Goal: Transaction & Acquisition: Register for event/course

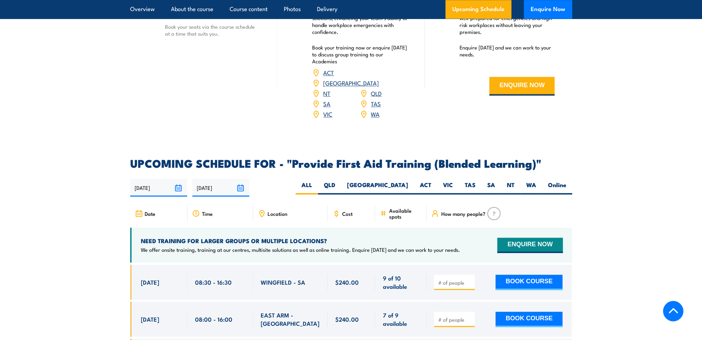
scroll to position [1278, 0]
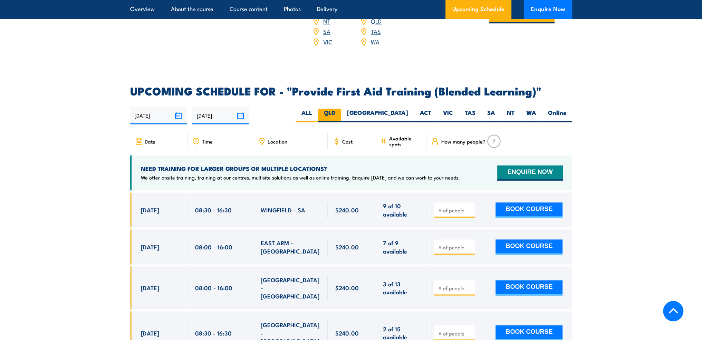
click at [341, 121] on label "QLD" at bounding box center [329, 114] width 23 height 13
click at [340, 113] on input "QLD" at bounding box center [337, 110] width 4 height 4
radio input "true"
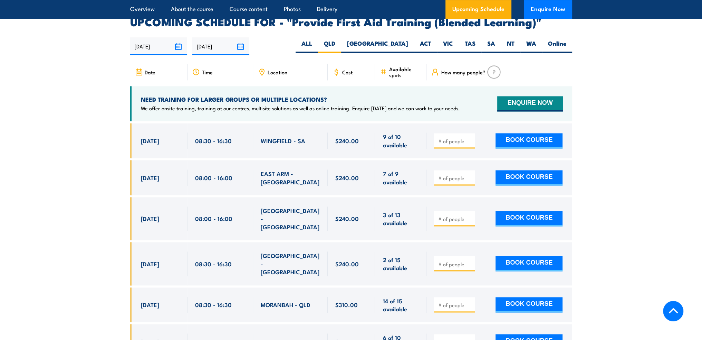
scroll to position [1417, 0]
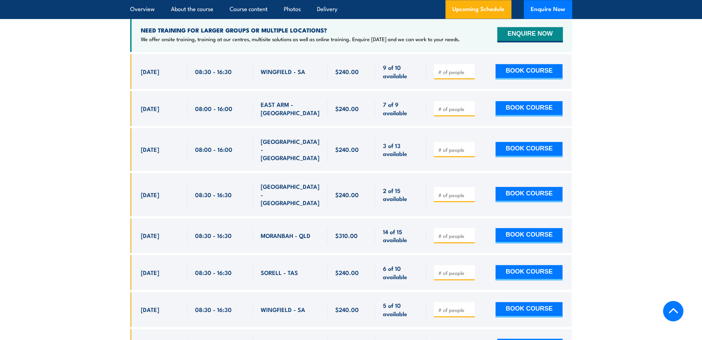
click at [445, 232] on input "number" at bounding box center [455, 235] width 35 height 7
type input "1"
click at [525, 228] on button "BOOK COURSE" at bounding box center [529, 235] width 67 height 15
click at [535, 228] on button "BOOK COURSE" at bounding box center [529, 235] width 67 height 15
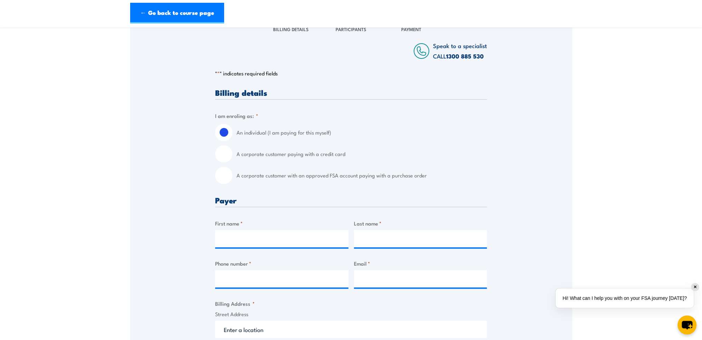
scroll to position [173, 0]
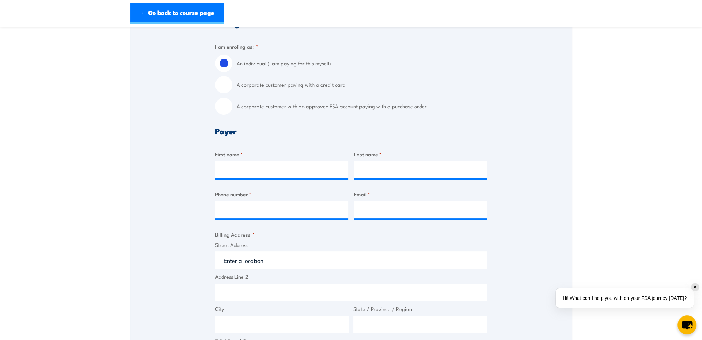
click at [222, 106] on input "A corporate customer with an approved FSA account paying with a purchase order" at bounding box center [223, 105] width 17 height 17
radio input "true"
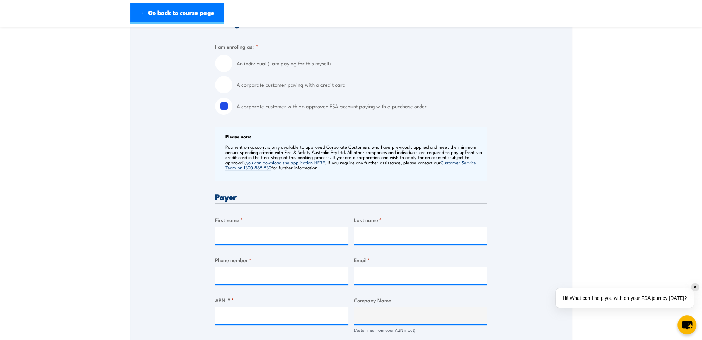
click at [224, 84] on input "A corporate customer paying with a credit card" at bounding box center [223, 84] width 17 height 17
radio input "true"
click at [225, 107] on input "A corporate customer with an approved FSA account paying with a purchase order" at bounding box center [223, 105] width 17 height 17
radio input "true"
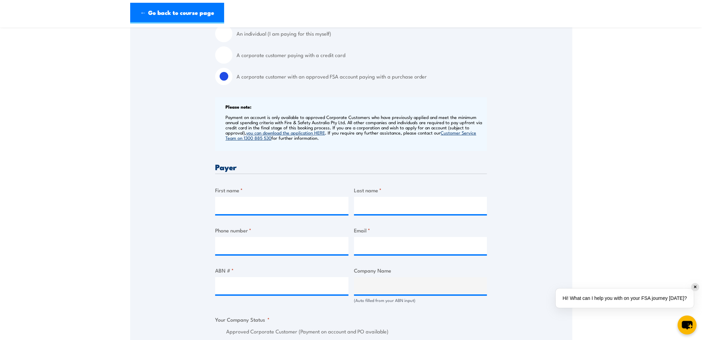
scroll to position [242, 0]
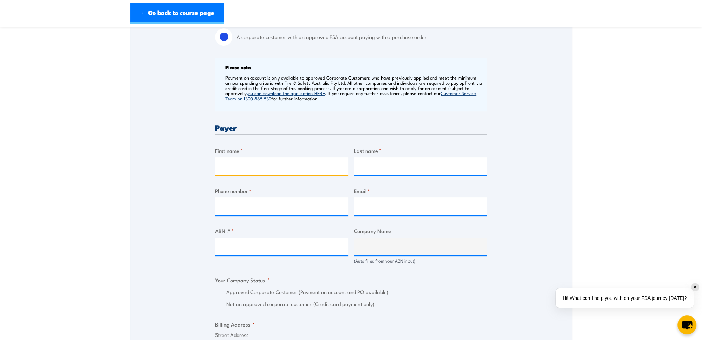
click at [267, 160] on input "First name *" at bounding box center [281, 165] width 133 height 17
type input "Dana"
type input "Crisan"
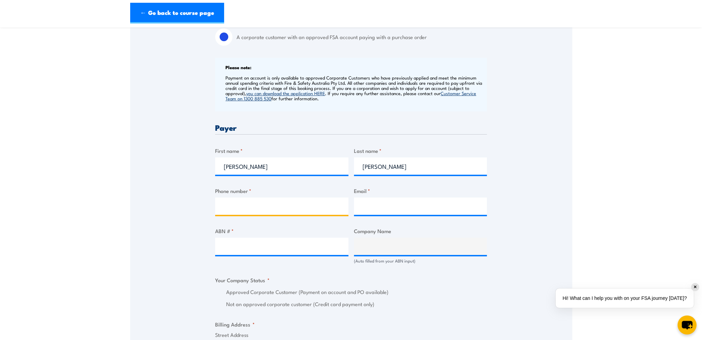
type input "0414138844"
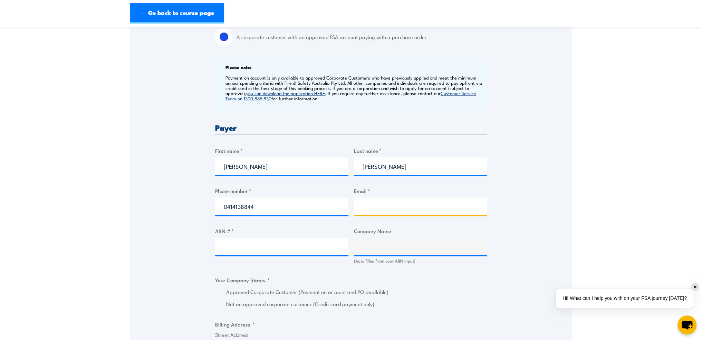
type input "dana.crisan@actiondb.com.au"
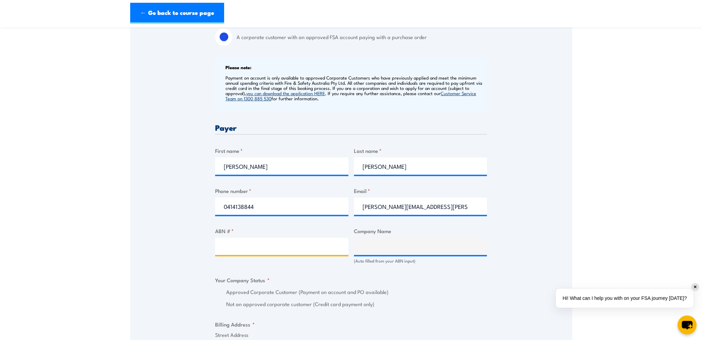
click at [302, 246] on input "ABN # *" at bounding box center [281, 245] width 133 height 17
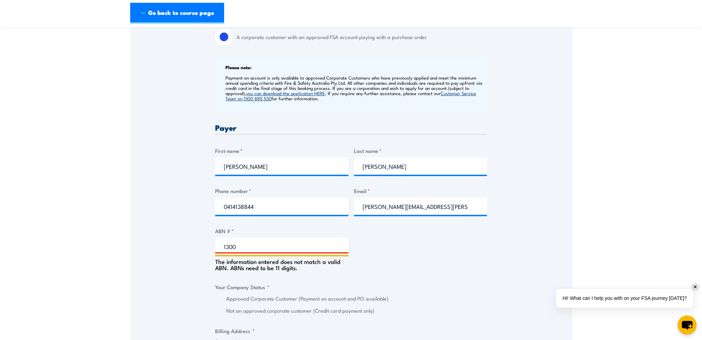
click at [248, 246] on input "1300" at bounding box center [281, 245] width 133 height 17
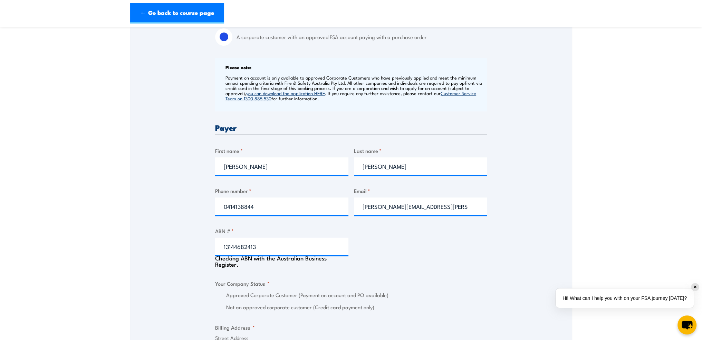
click at [333, 266] on div "Checking ABN with the Australian Business Register." at bounding box center [281, 261] width 133 height 12
click at [290, 248] on input "13144682413" at bounding box center [281, 245] width 133 height 17
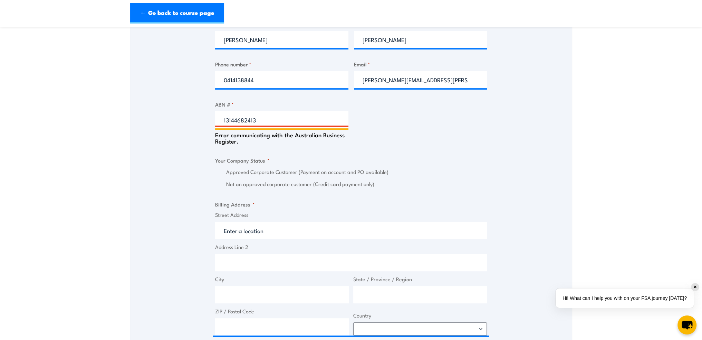
scroll to position [311, 0]
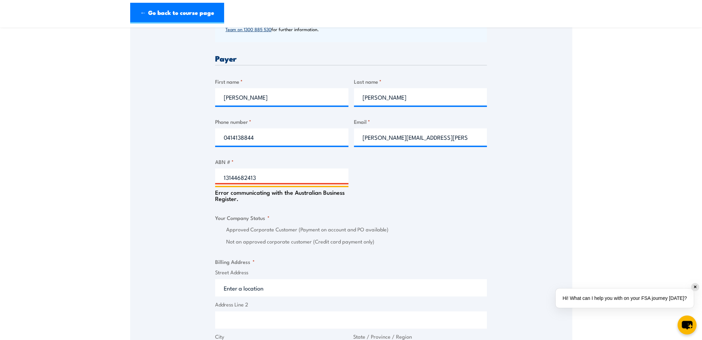
click at [265, 174] on input "13144682413" at bounding box center [281, 176] width 133 height 17
type input "1"
type input "13144682413"
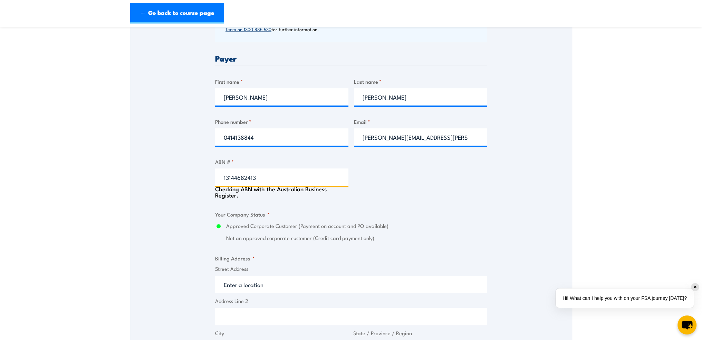
type input "ACTION DRILL & BLAST PTY LTD"
radio input "true"
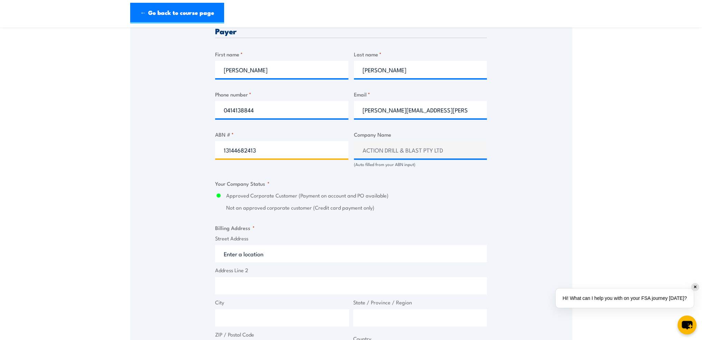
scroll to position [380, 0]
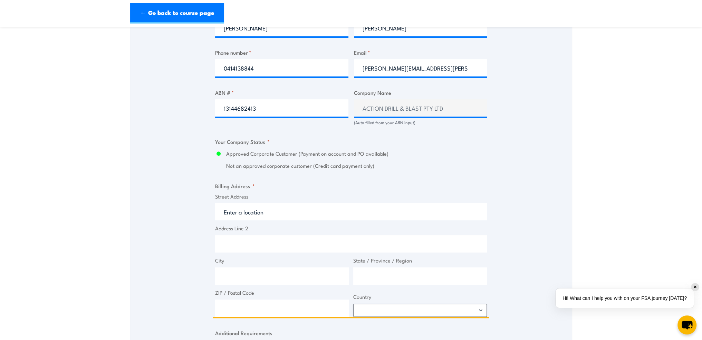
click at [275, 207] on input "Street Address" at bounding box center [351, 211] width 272 height 17
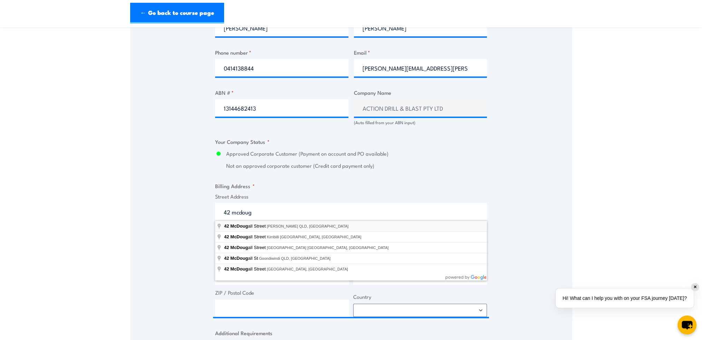
type input "42 McDougall Street, Milton QLD, Australia"
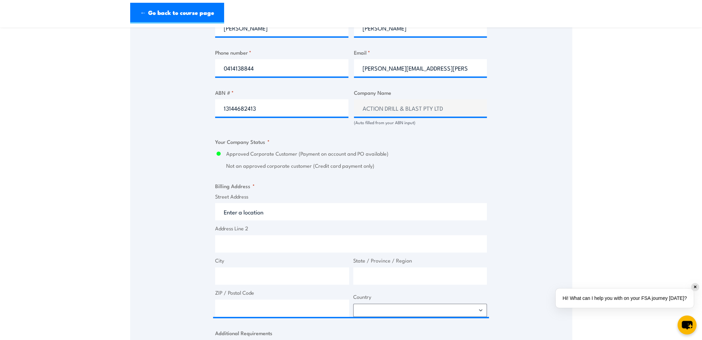
type input "42 McDougall St"
type input "Milton"
type input "Queensland"
type input "4064"
select select "Australia"
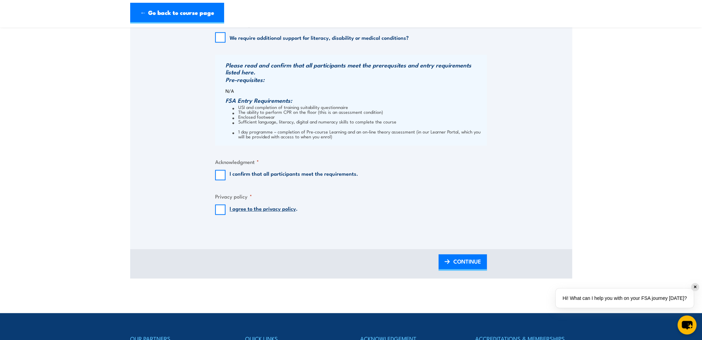
scroll to position [691, 0]
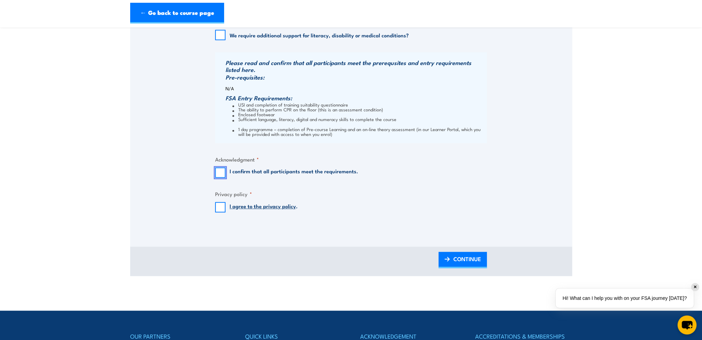
click at [223, 172] on input "I confirm that all participants meet the requirements." at bounding box center [220, 172] width 10 height 10
checkbox input "true"
click at [221, 208] on input "I agree to the privacy policy ." at bounding box center [220, 207] width 10 height 10
checkbox input "true"
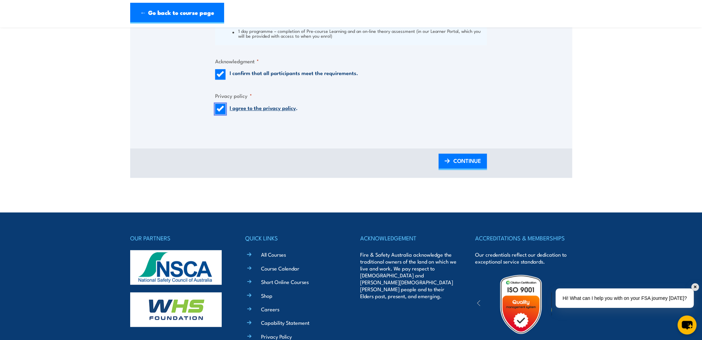
scroll to position [722, 0]
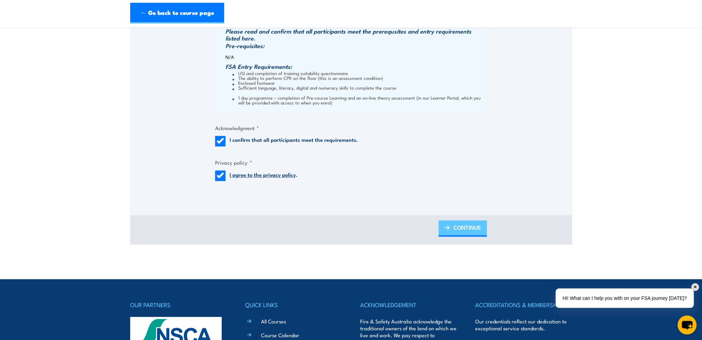
click at [465, 228] on span "CONTINUE" at bounding box center [468, 227] width 28 height 18
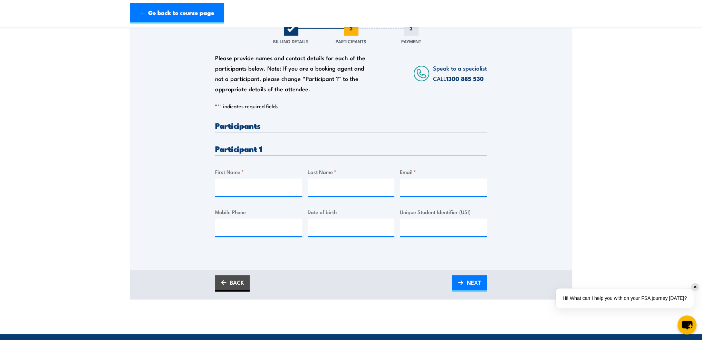
scroll to position [104, 0]
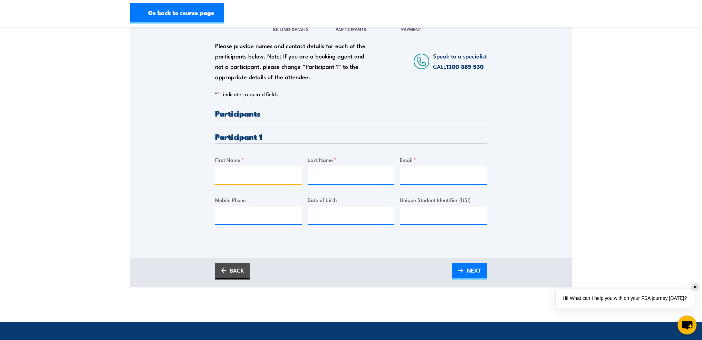
click at [274, 173] on input "First Name *" at bounding box center [258, 174] width 87 height 17
type input "Matthew"
click at [362, 170] on input "Last Name *" at bounding box center [351, 174] width 87 height 17
type input "M"
type input "Lakeland"
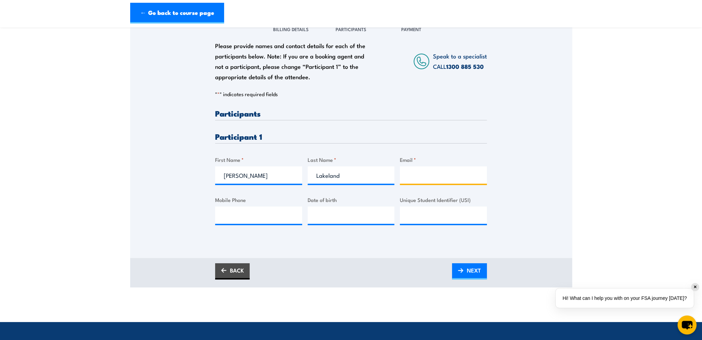
click at [408, 174] on input "Email *" at bounding box center [443, 174] width 87 height 17
type input "matthew.lakeland@Actiondb.com.au"
click at [239, 215] on input "Mobile Phone" at bounding box center [258, 214] width 87 height 17
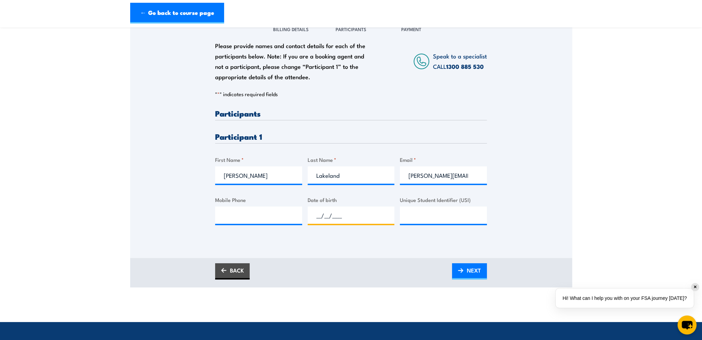
click at [345, 217] on input "__/__/____" at bounding box center [351, 214] width 87 height 17
click at [314, 214] on input "__/__/____" at bounding box center [351, 214] width 87 height 17
paste input "06/09/1979"
type input "06/09/1979"
click at [247, 218] on input "Mobile Phone" at bounding box center [258, 214] width 87 height 17
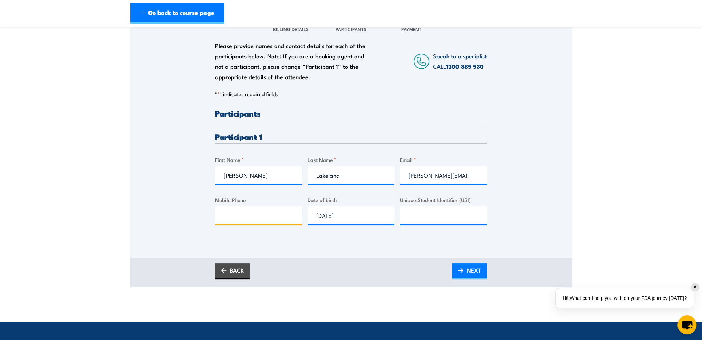
paste input "0455897219"
type input "0455897219"
click at [466, 269] on link "NEXT" at bounding box center [469, 271] width 35 height 16
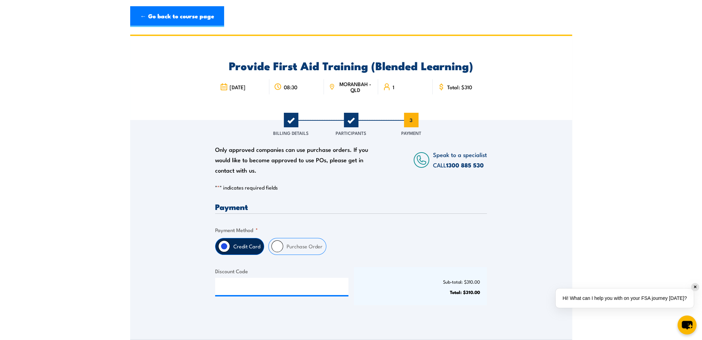
click at [283, 249] on label "Purchase Order" at bounding box center [304, 246] width 43 height 16
click at [283, 249] on input "Purchase Order" at bounding box center [278, 246] width 12 height 12
radio input "true"
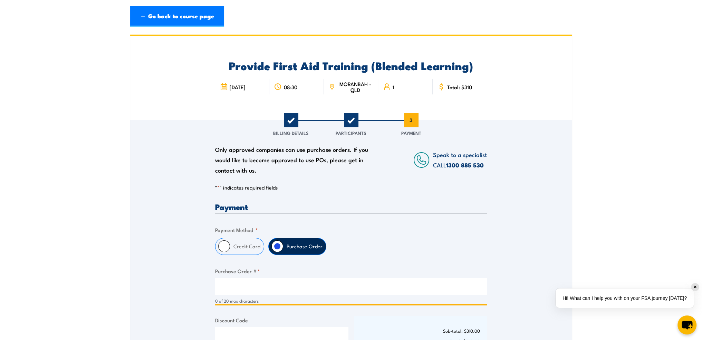
click at [258, 292] on input "Purchase Order # *" at bounding box center [351, 285] width 272 height 17
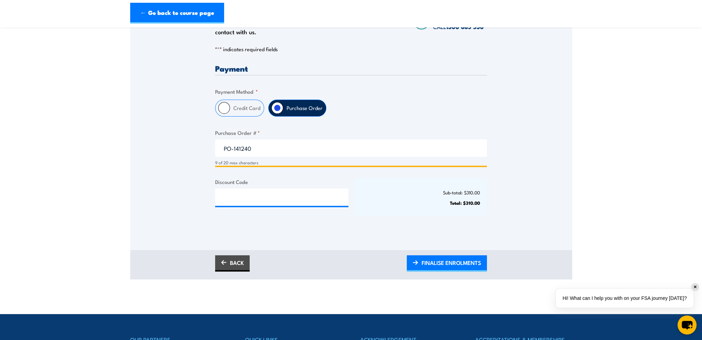
type input "PO-141240"
click at [401, 224] on div "Payment Only approved companies can use purchase orders. If you would like to b…" at bounding box center [351, 145] width 272 height 163
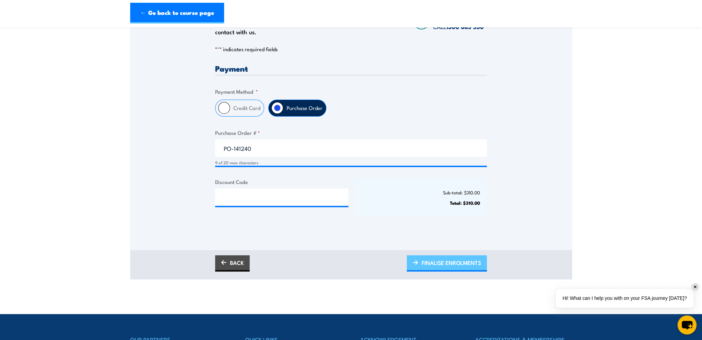
click at [458, 261] on span "FINALISE ENROLMENTS" at bounding box center [451, 262] width 59 height 18
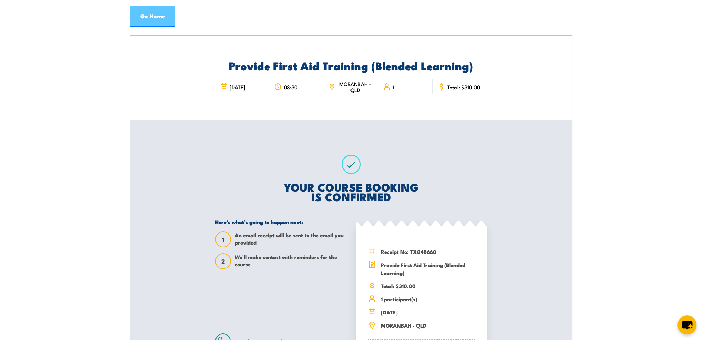
click at [159, 10] on link "Go Home" at bounding box center [152, 16] width 45 height 21
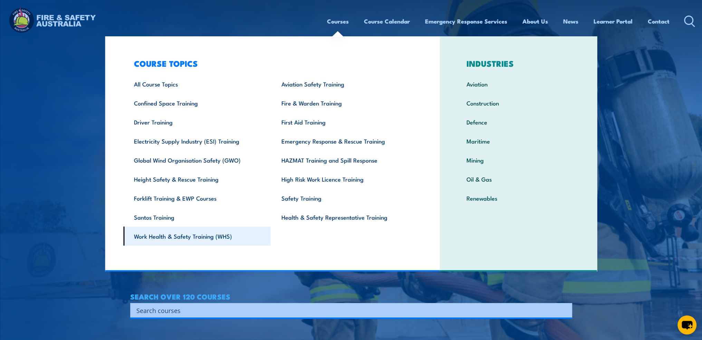
click at [197, 237] on link "Work Health & Safety Training (WHS)" at bounding box center [197, 235] width 148 height 19
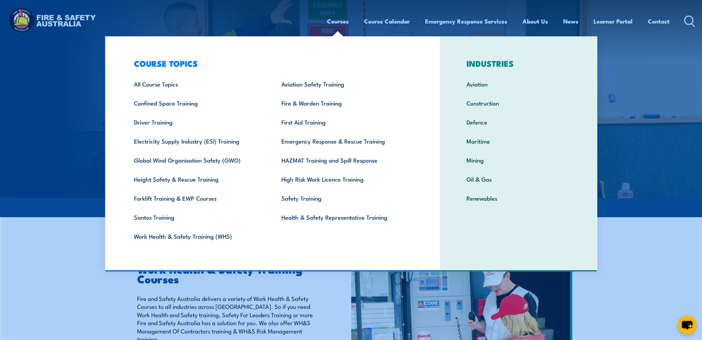
click at [336, 23] on link "Courses" at bounding box center [338, 21] width 22 height 18
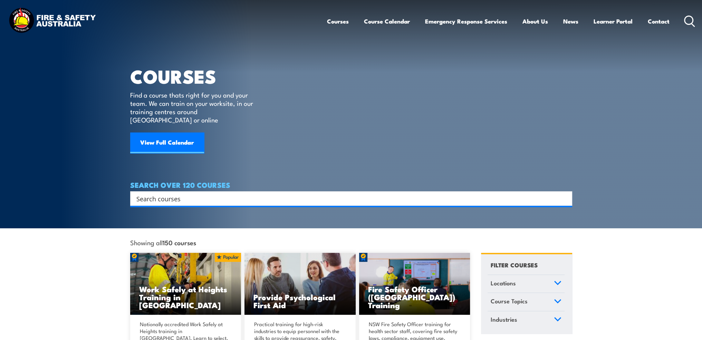
click at [217, 193] on input "Search input" at bounding box center [346, 198] width 421 height 10
click at [209, 193] on input "Search input" at bounding box center [346, 198] width 421 height 10
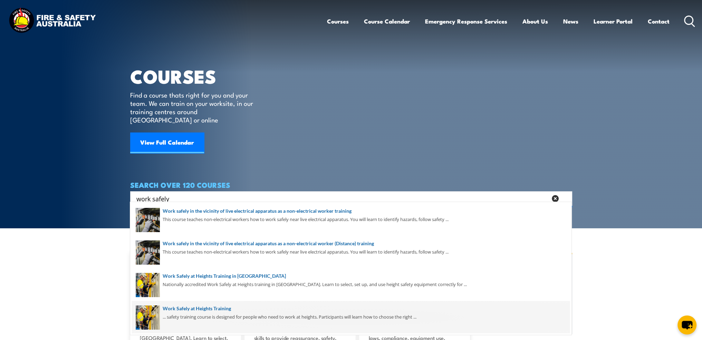
type input "work safely"
click at [219, 311] on span at bounding box center [351, 317] width 438 height 32
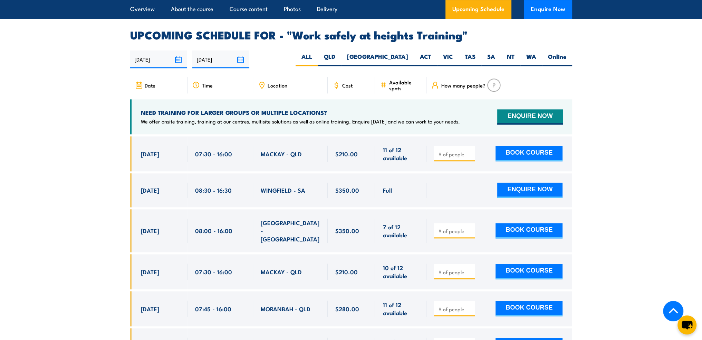
scroll to position [1002, 0]
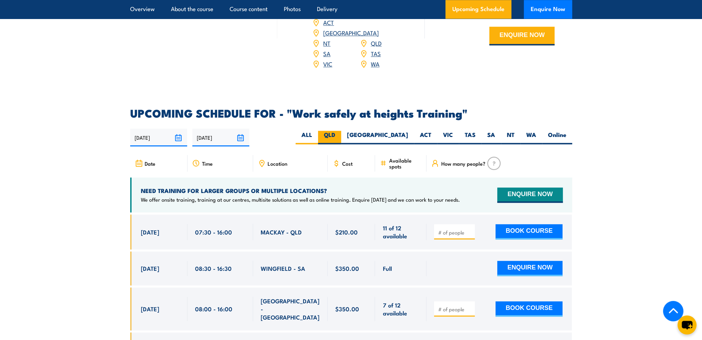
click at [341, 131] on label "QLD" at bounding box center [329, 137] width 23 height 13
click at [340, 131] on input "QLD" at bounding box center [337, 133] width 4 height 4
radio input "true"
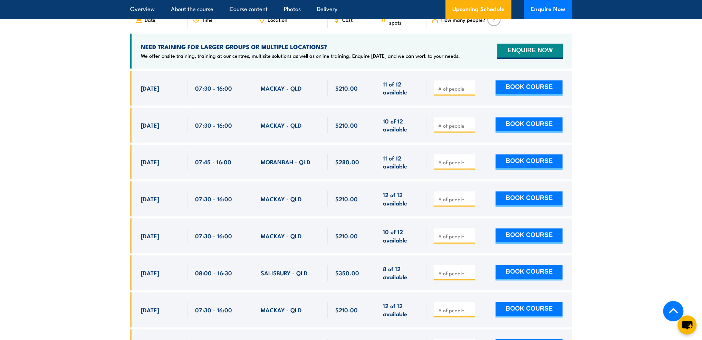
scroll to position [1134, 0]
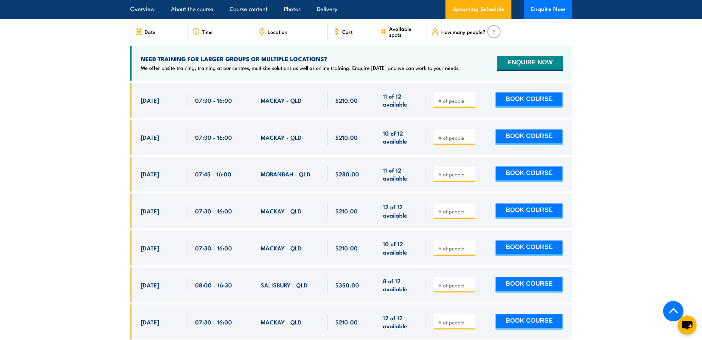
click at [441, 134] on input "number" at bounding box center [455, 137] width 35 height 7
type input "2"
click at [548, 129] on button "BOOK COURSE" at bounding box center [529, 136] width 67 height 15
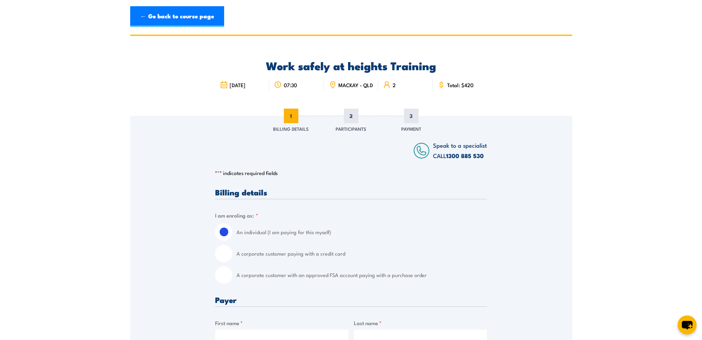
drag, startPoint x: 224, startPoint y: 285, endPoint x: 226, endPoint y: 280, distance: 5.3
click at [224, 283] on input "A corporate customer with an approved FSA account paying with a purchase order" at bounding box center [223, 274] width 17 height 17
radio input "true"
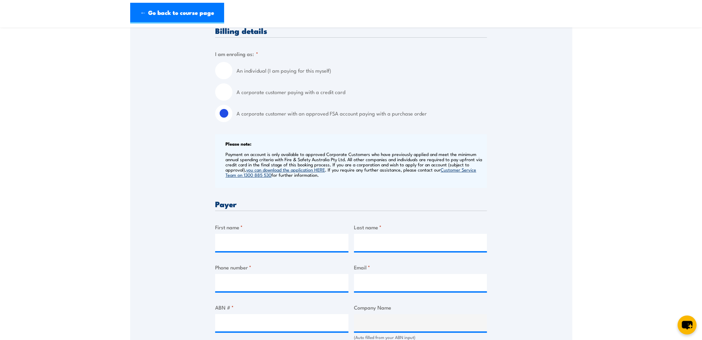
scroll to position [207, 0]
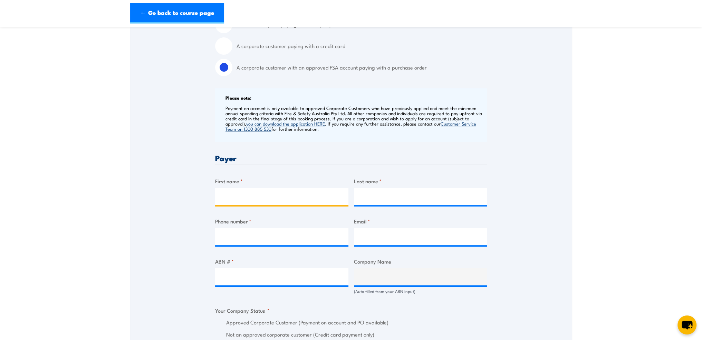
click at [266, 204] on input "First name *" at bounding box center [281, 196] width 133 height 17
type input "[PERSON_NAME]"
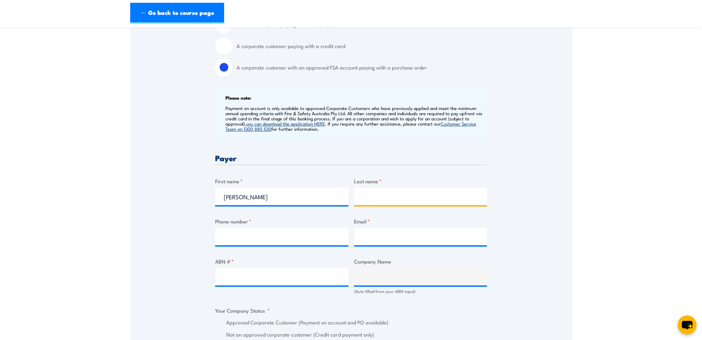
type input "[PERSON_NAME]"
type input "0414138844"
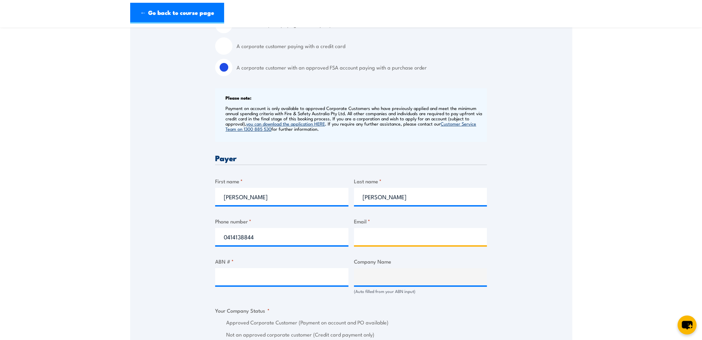
type input "[PERSON_NAME][EMAIL_ADDRESS][PERSON_NAME][DOMAIN_NAME]"
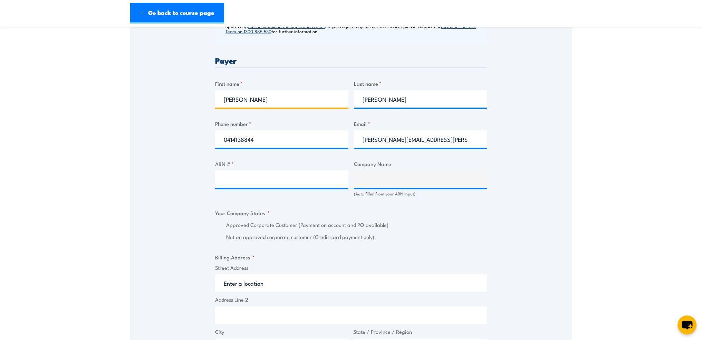
scroll to position [311, 0]
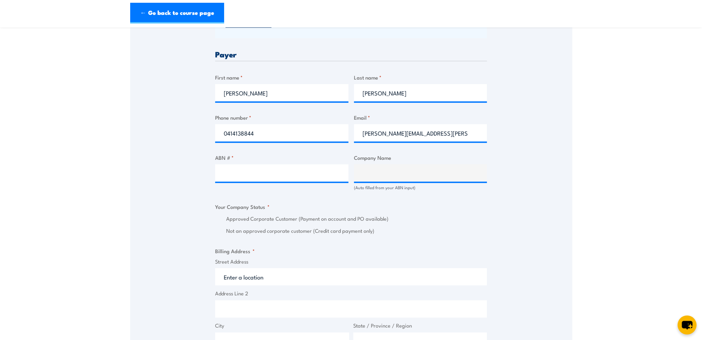
click at [280, 181] on div at bounding box center [281, 172] width 133 height 17
click at [279, 176] on input "ABN # *" at bounding box center [281, 172] width 133 height 17
type input "13144682413"
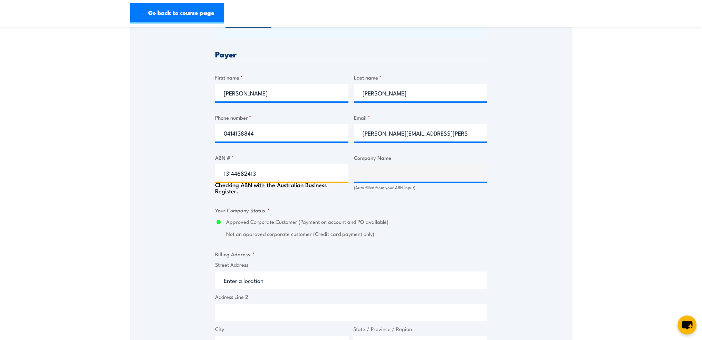
type input "ACTION DRILL & BLAST PTY LTD"
radio input "true"
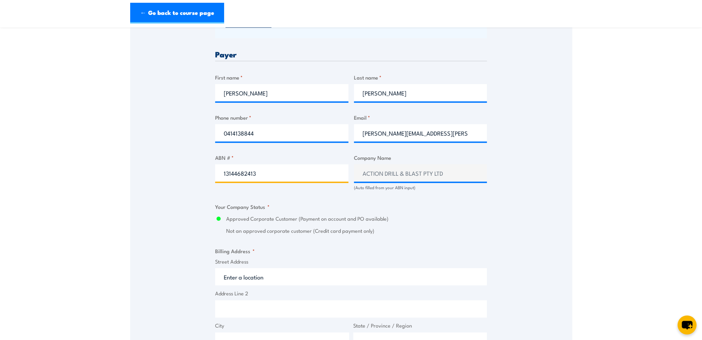
type input "13144682413"
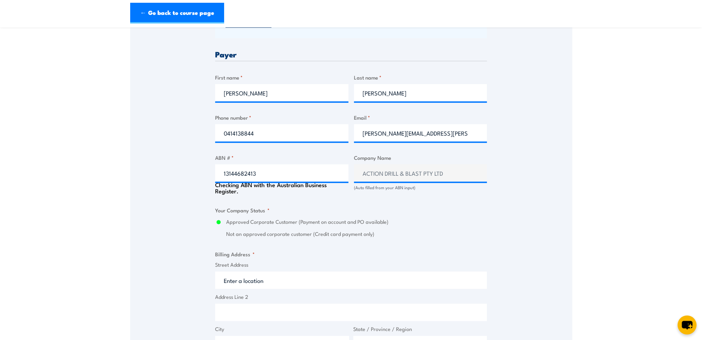
click at [412, 226] on label "Approved Corporate Customer (Payment on account and PO available)" at bounding box center [356, 222] width 261 height 8
click at [222, 226] on input "Approved Corporate Customer (Payment on account and PO available)" at bounding box center [218, 222] width 7 height 8
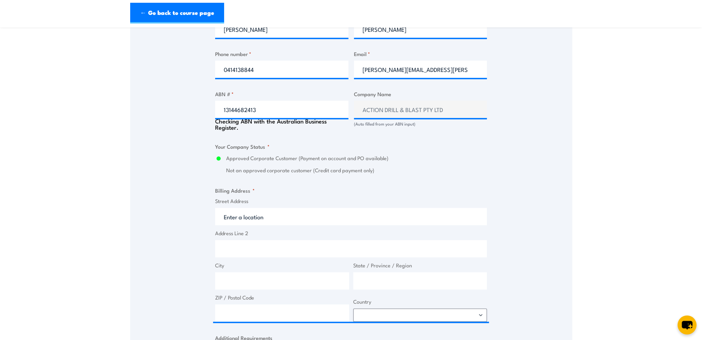
scroll to position [449, 0]
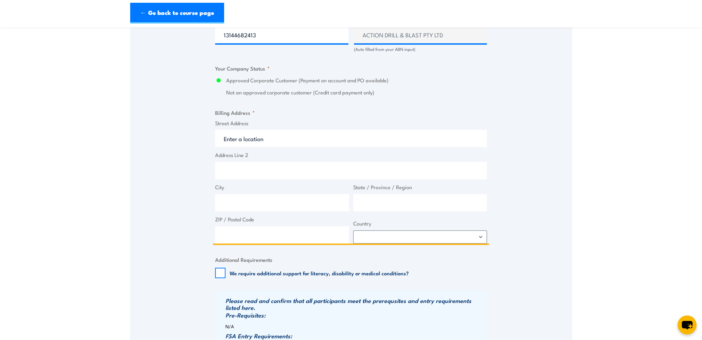
click at [269, 145] on input "Street Address" at bounding box center [351, 138] width 272 height 17
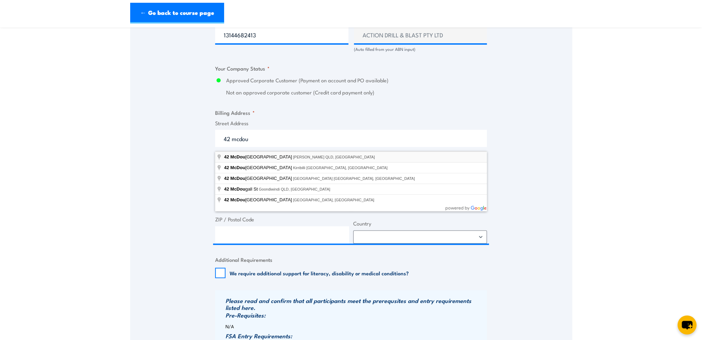
type input "42 McDougall Street, Milton QLD, Australia"
type input "42 McDougall St"
type input "Milton"
type input "Queensland"
type input "4064"
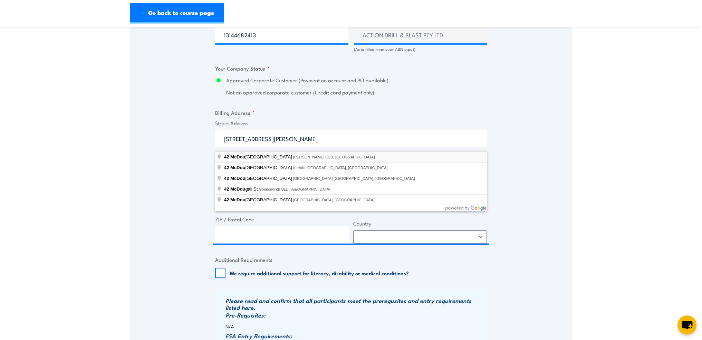
select select "Australia"
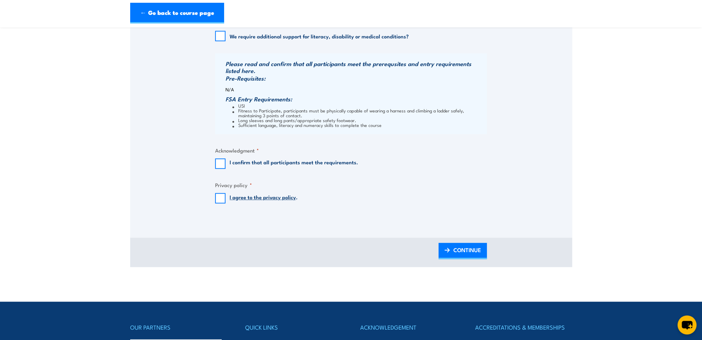
scroll to position [691, 0]
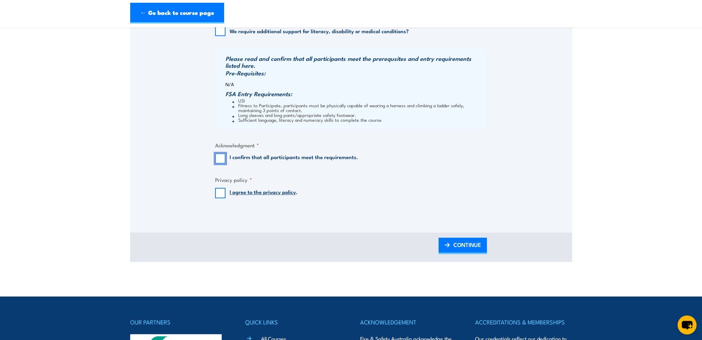
click at [217, 163] on input "I confirm that all participants meet the requirements." at bounding box center [220, 158] width 10 height 10
checkbox input "true"
click at [225, 197] on input "I agree to the privacy policy ." at bounding box center [220, 193] width 10 height 10
checkbox input "true"
click at [457, 245] on span "CONTINUE" at bounding box center [468, 244] width 28 height 18
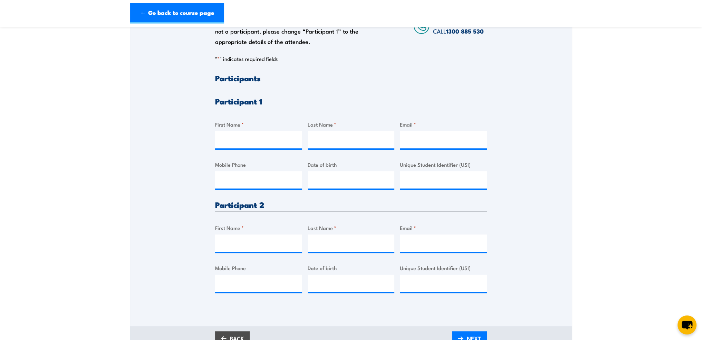
scroll to position [138, 0]
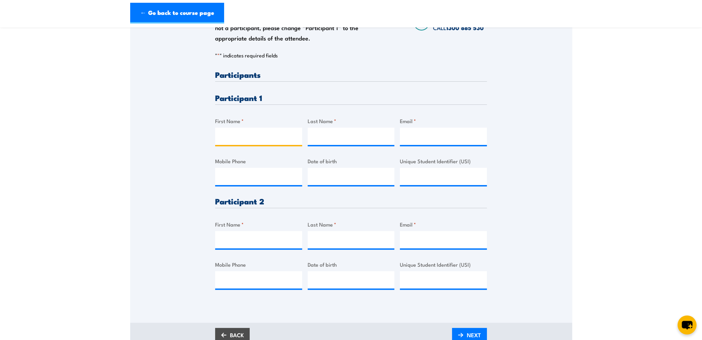
click at [273, 145] on input "First Name *" at bounding box center [258, 135] width 87 height 17
type input "Jordan"
click at [347, 140] on input "Last Name *" at bounding box center [351, 135] width 87 height 17
type input "Dadacay"
drag, startPoint x: 408, startPoint y: 140, endPoint x: 427, endPoint y: 134, distance: 20.3
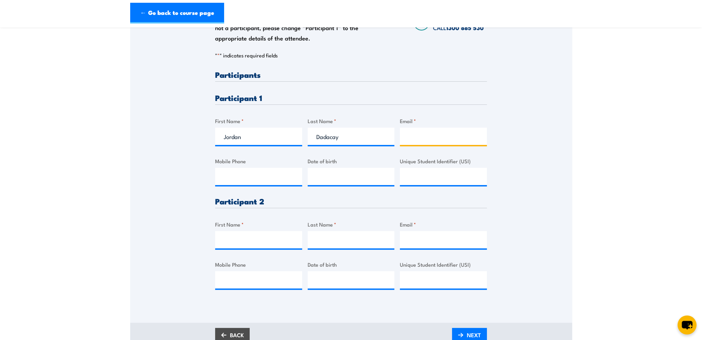
click at [408, 140] on input "Email *" at bounding box center [443, 135] width 87 height 17
paste input "jordandadacay5@yahoo.com"
type input "jordandadacay5@yahoo.com"
click at [243, 185] on div at bounding box center [258, 176] width 87 height 17
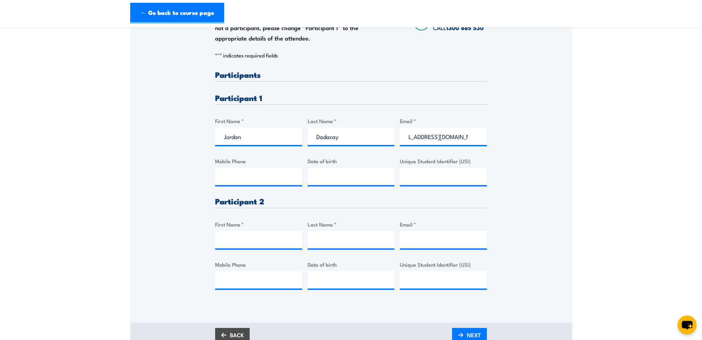
scroll to position [0, 0]
click at [239, 177] on input "Mobile Phone" at bounding box center [258, 176] width 87 height 17
click at [262, 173] on input "Mobile Phone" at bounding box center [258, 176] width 87 height 17
paste input "0401282112"
type input "0401282112"
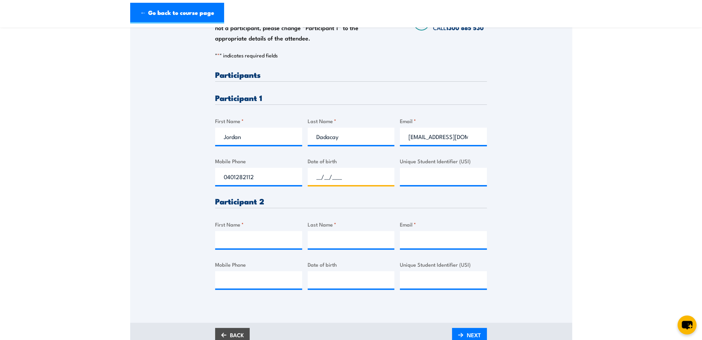
drag, startPoint x: 310, startPoint y: 181, endPoint x: 314, endPoint y: 179, distance: 4.4
click at [311, 181] on input "__/__/____" at bounding box center [351, 176] width 87 height 17
paste input "05/06/1989"
type input "05/06/1989"
click at [253, 243] on input "First Name *" at bounding box center [258, 239] width 87 height 17
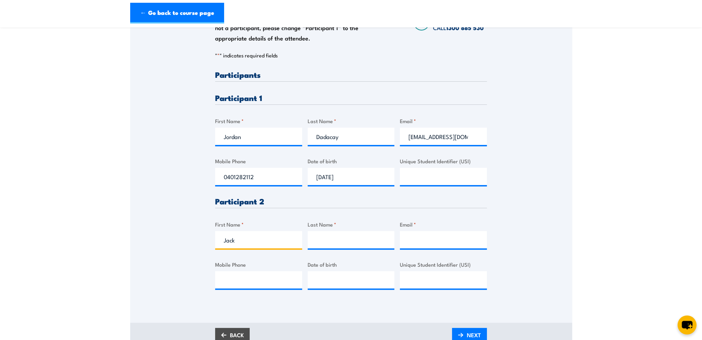
type input "Jack"
click at [342, 237] on input "Last Name *" at bounding box center [351, 239] width 87 height 17
type input "Thompson"
drag, startPoint x: 320, startPoint y: 279, endPoint x: 327, endPoint y: 279, distance: 6.9
click at [320, 279] on input "__/__/____" at bounding box center [351, 279] width 87 height 17
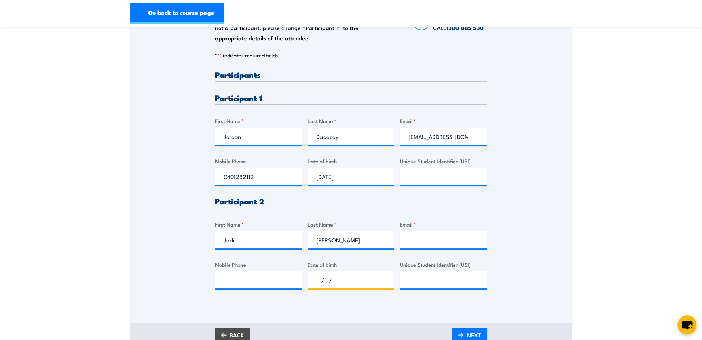
paste input "02/08/2003"
type input "02/08/2003"
click at [228, 286] on input "Mobile Phone" at bounding box center [258, 279] width 87 height 17
paste input "0492326071"
type input "0492326071"
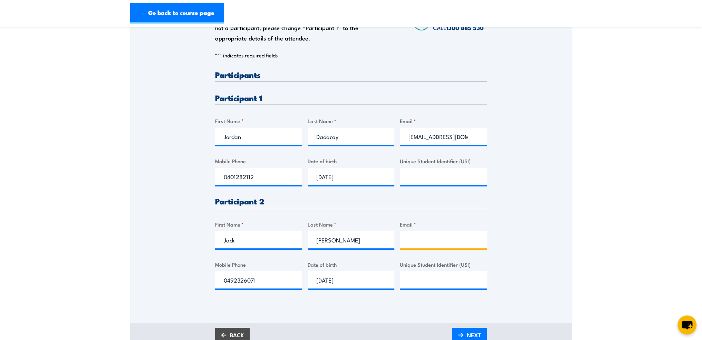
click at [433, 244] on input "Email *" at bounding box center [443, 239] width 87 height 17
paste input "jackthompson3602003@gmail.com"
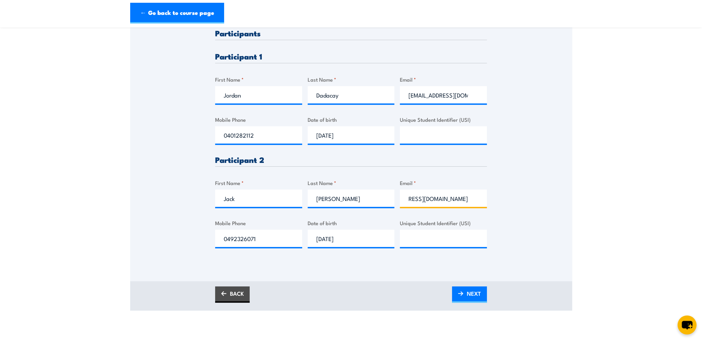
scroll to position [242, 0]
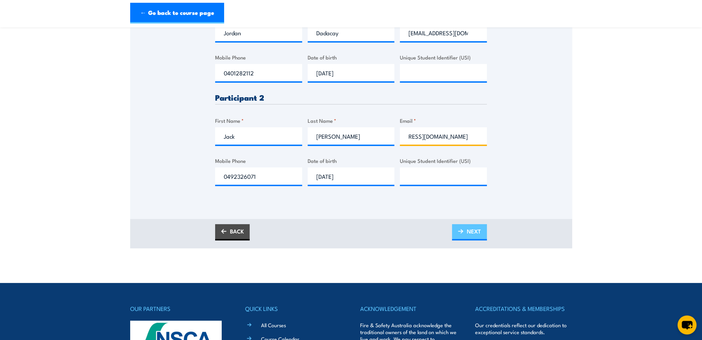
type input "jackthompson3602003@gmail.com"
click at [476, 236] on span "NEXT" at bounding box center [474, 231] width 14 height 18
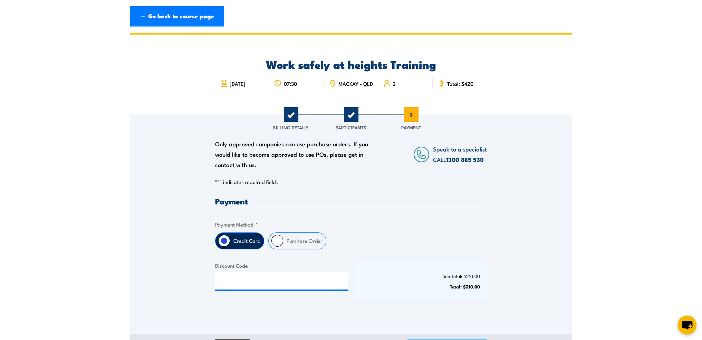
scroll to position [0, 0]
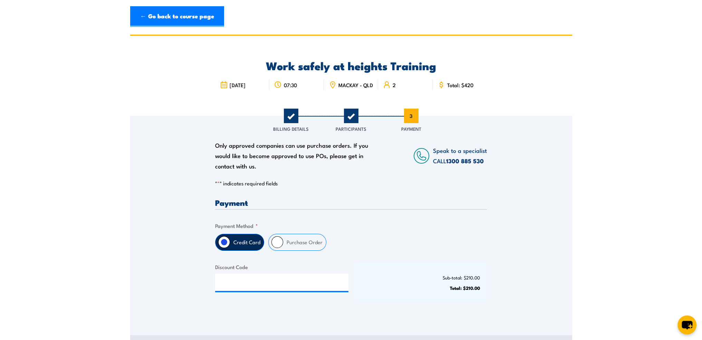
click at [279, 248] on input "Purchase Order" at bounding box center [278, 242] width 12 height 12
radio input "true"
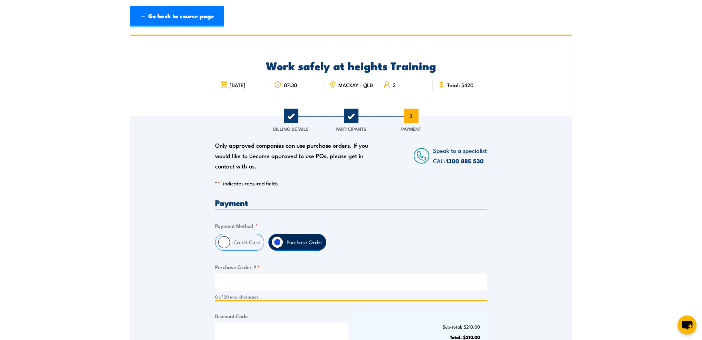
click at [267, 284] on input "Purchase Order # *" at bounding box center [351, 281] width 272 height 17
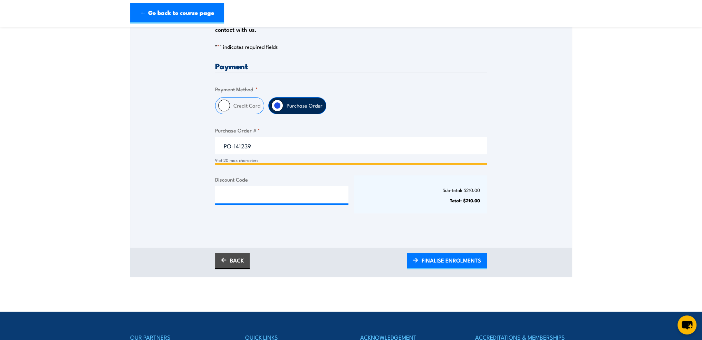
scroll to position [138, 0]
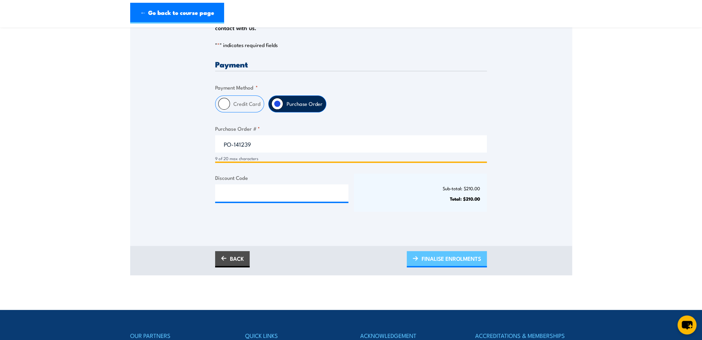
type input "PO-141239"
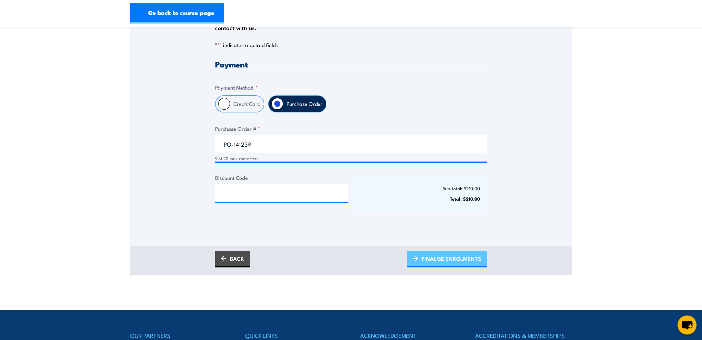
click at [448, 262] on span "FINALISE ENROLMENTS" at bounding box center [451, 258] width 59 height 18
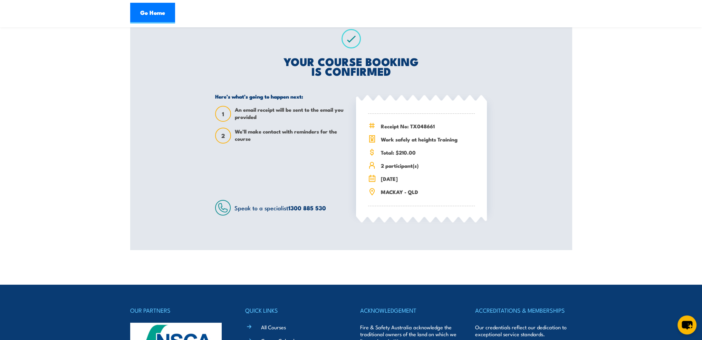
scroll to position [173, 0]
